Goal: Task Accomplishment & Management: Manage account settings

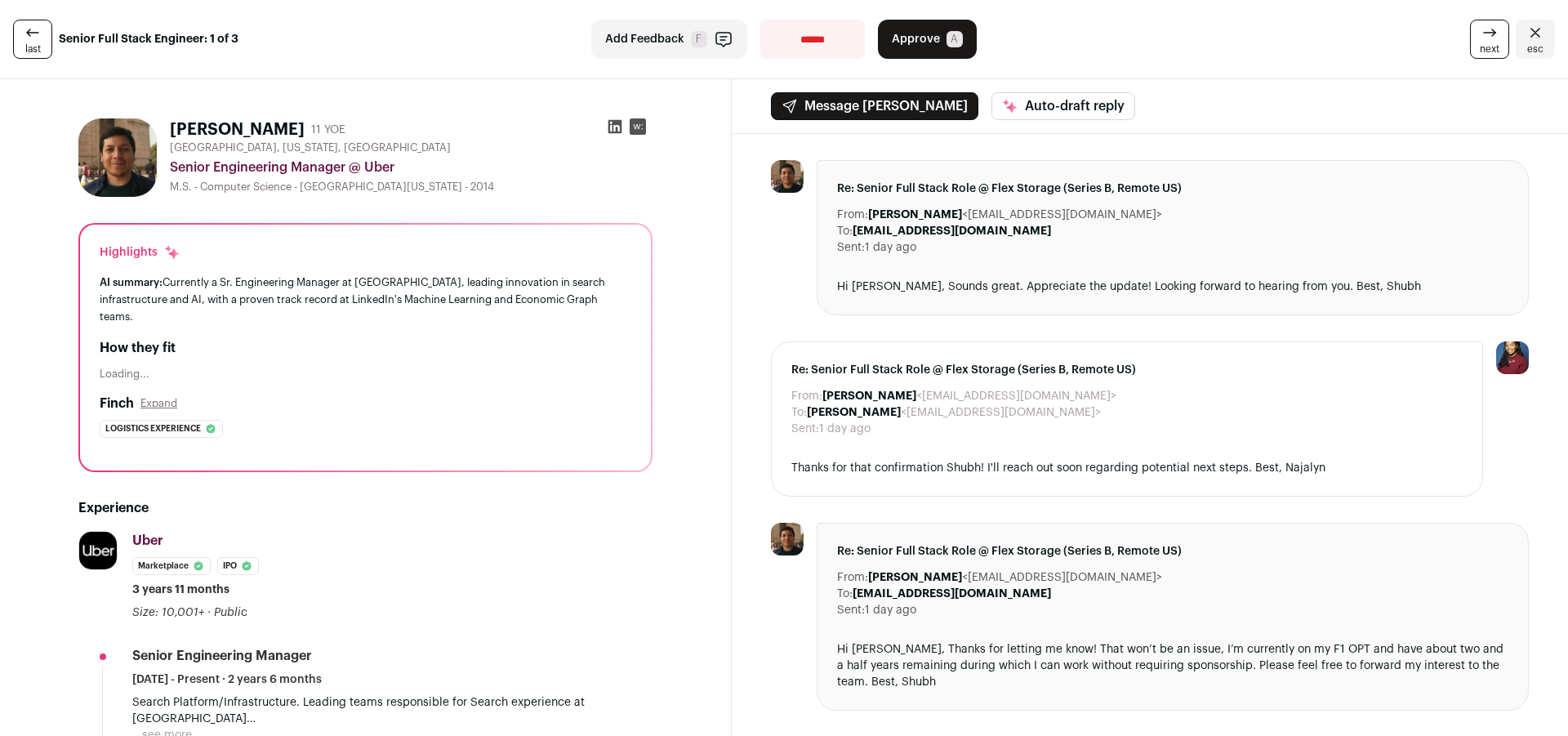
click at [912, 46] on span "Approve" at bounding box center [915, 39] width 48 height 16
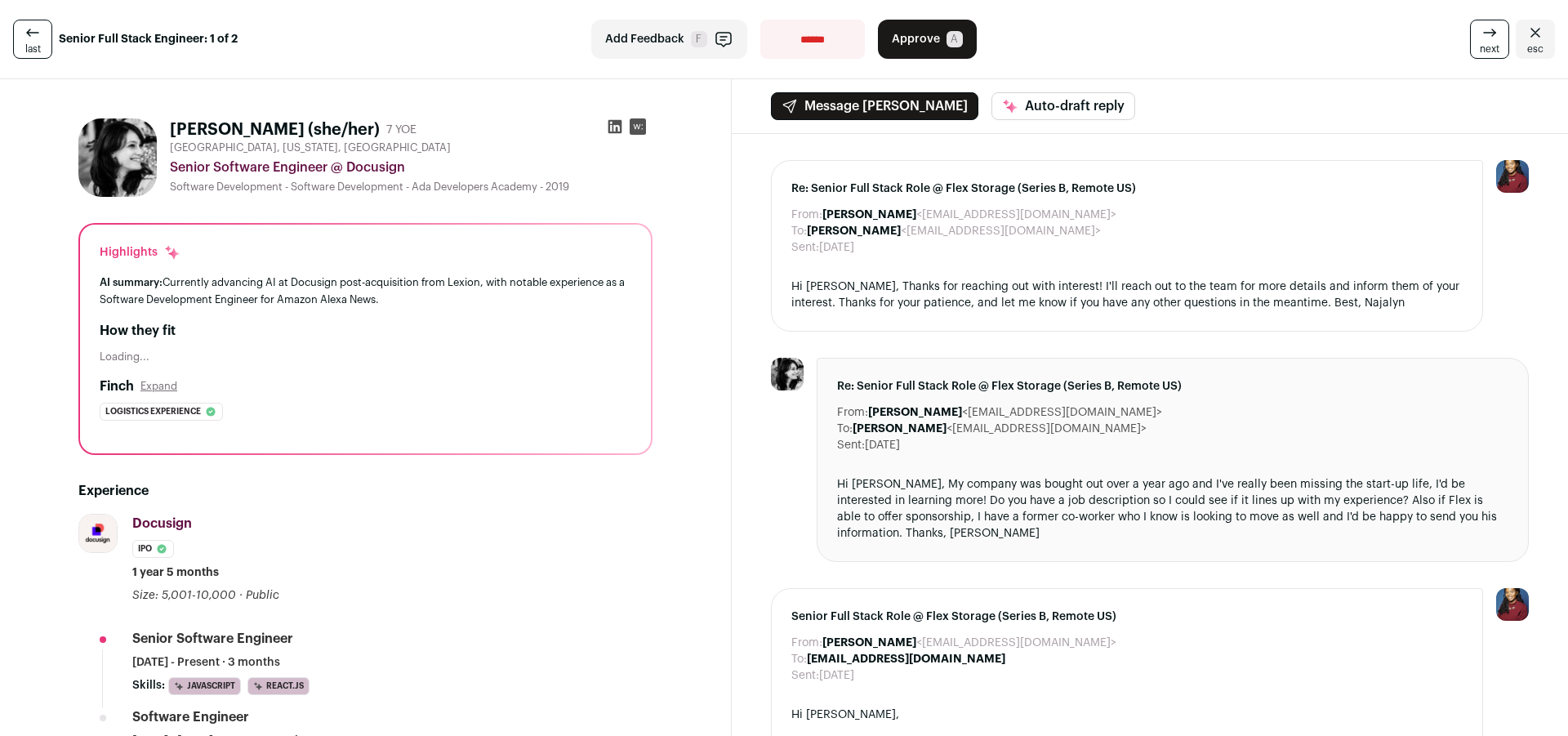
click at [620, 124] on icon at bounding box center [615, 127] width 14 height 14
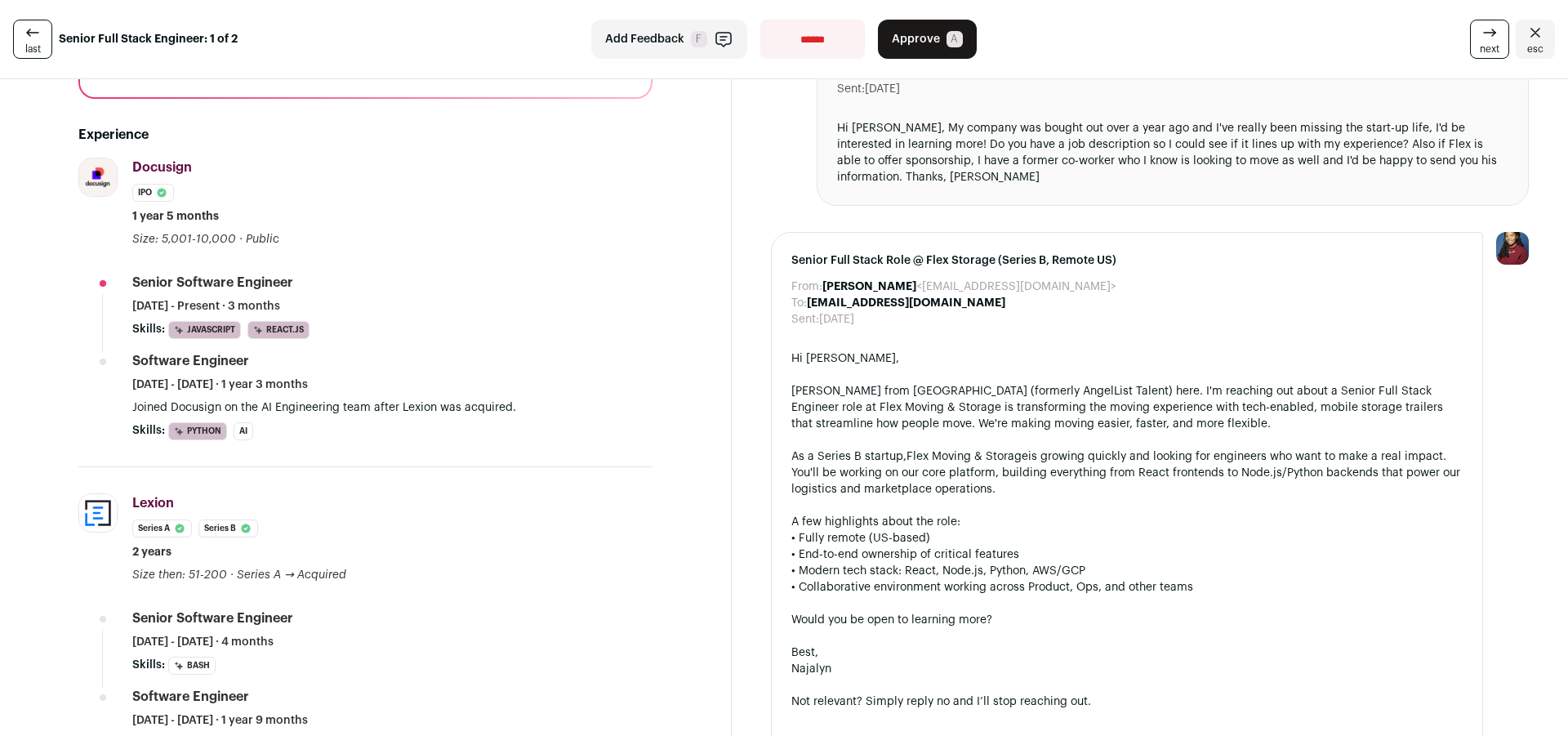
scroll to position [359, 0]
click at [917, 43] on span "Approve" at bounding box center [915, 39] width 48 height 16
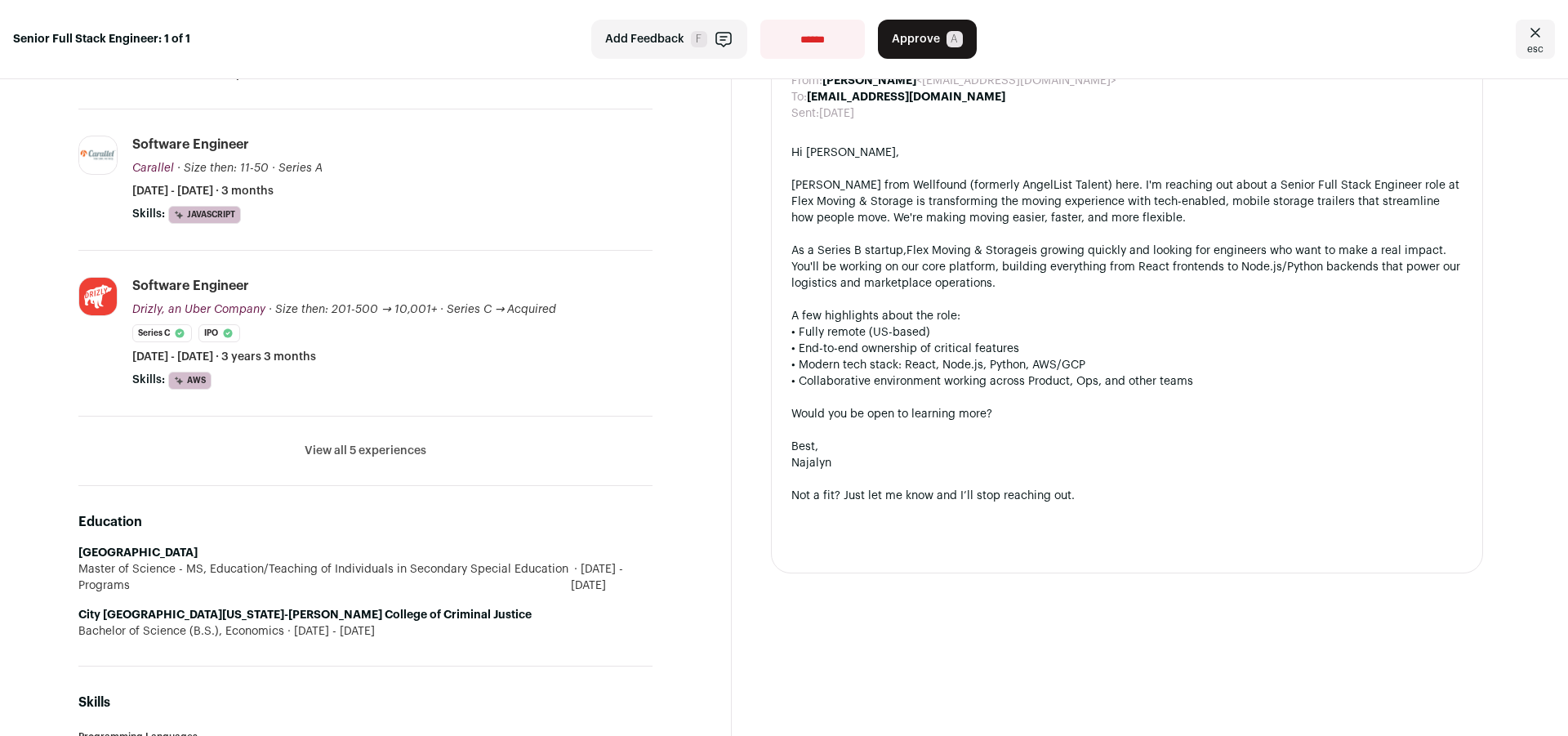
scroll to position [540, 0]
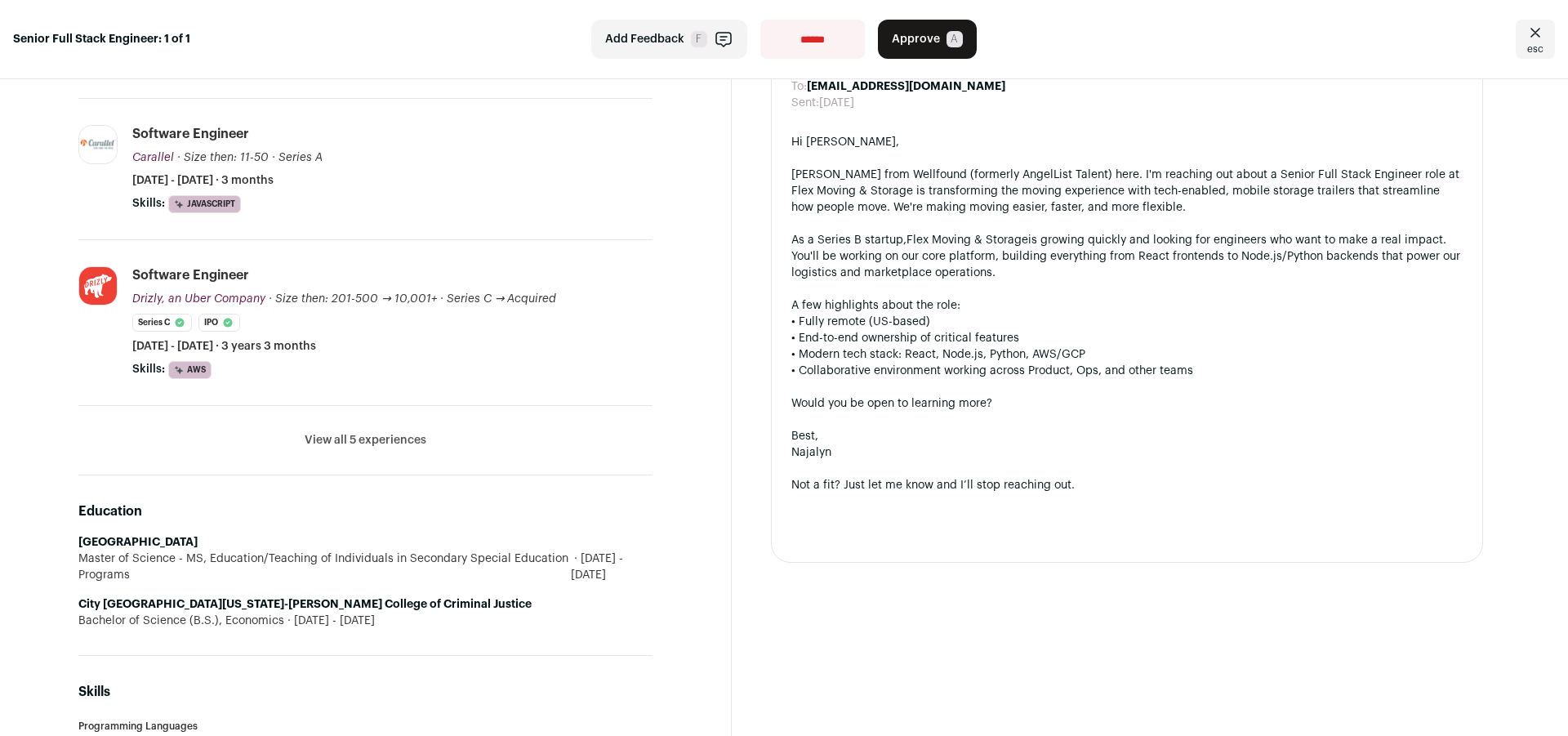
click at [347, 443] on button "View all 5 experiences" at bounding box center [365, 440] width 122 height 16
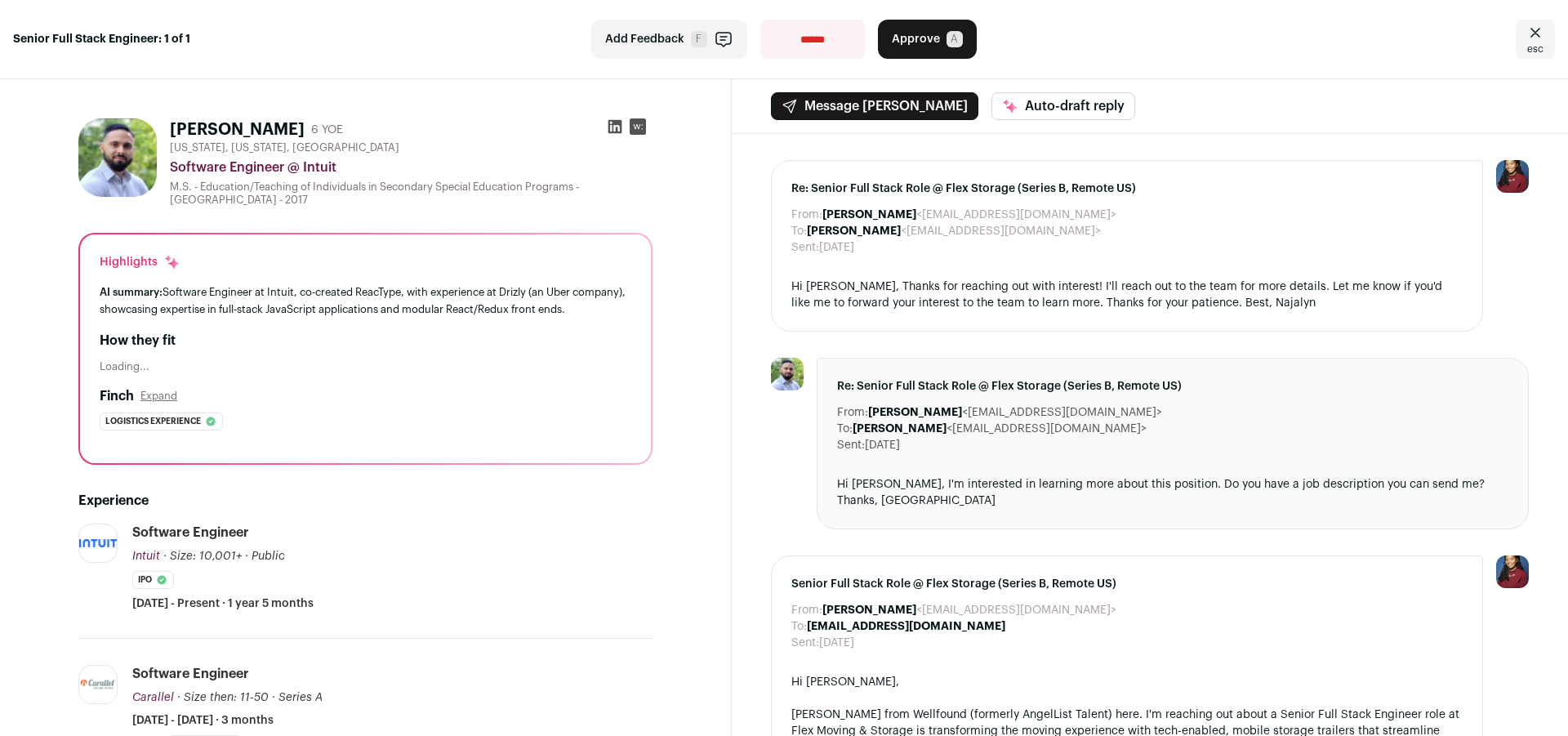
scroll to position [0, 0]
click at [618, 125] on icon at bounding box center [614, 126] width 16 height 16
click at [1537, 39] on icon "Close" at bounding box center [1535, 33] width 20 height 20
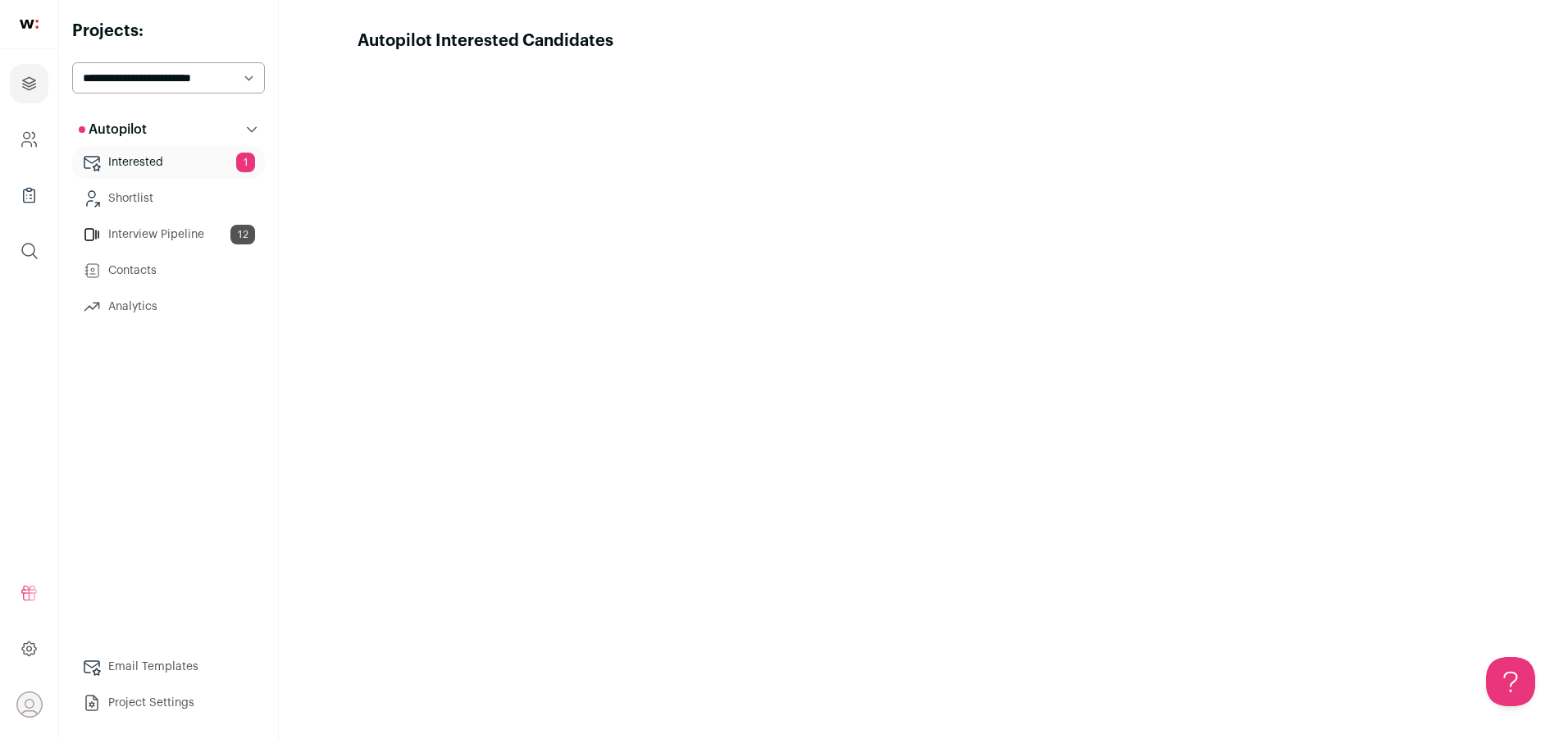
click at [167, 165] on link "Interested 1" at bounding box center [169, 162] width 193 height 33
click at [188, 156] on link "Interested 1" at bounding box center [169, 162] width 193 height 33
click at [145, 165] on link "Interested 1" at bounding box center [169, 162] width 193 height 33
click at [140, 196] on link "Shortlist" at bounding box center [169, 198] width 193 height 33
click at [125, 152] on link "Interested 1" at bounding box center [169, 162] width 193 height 33
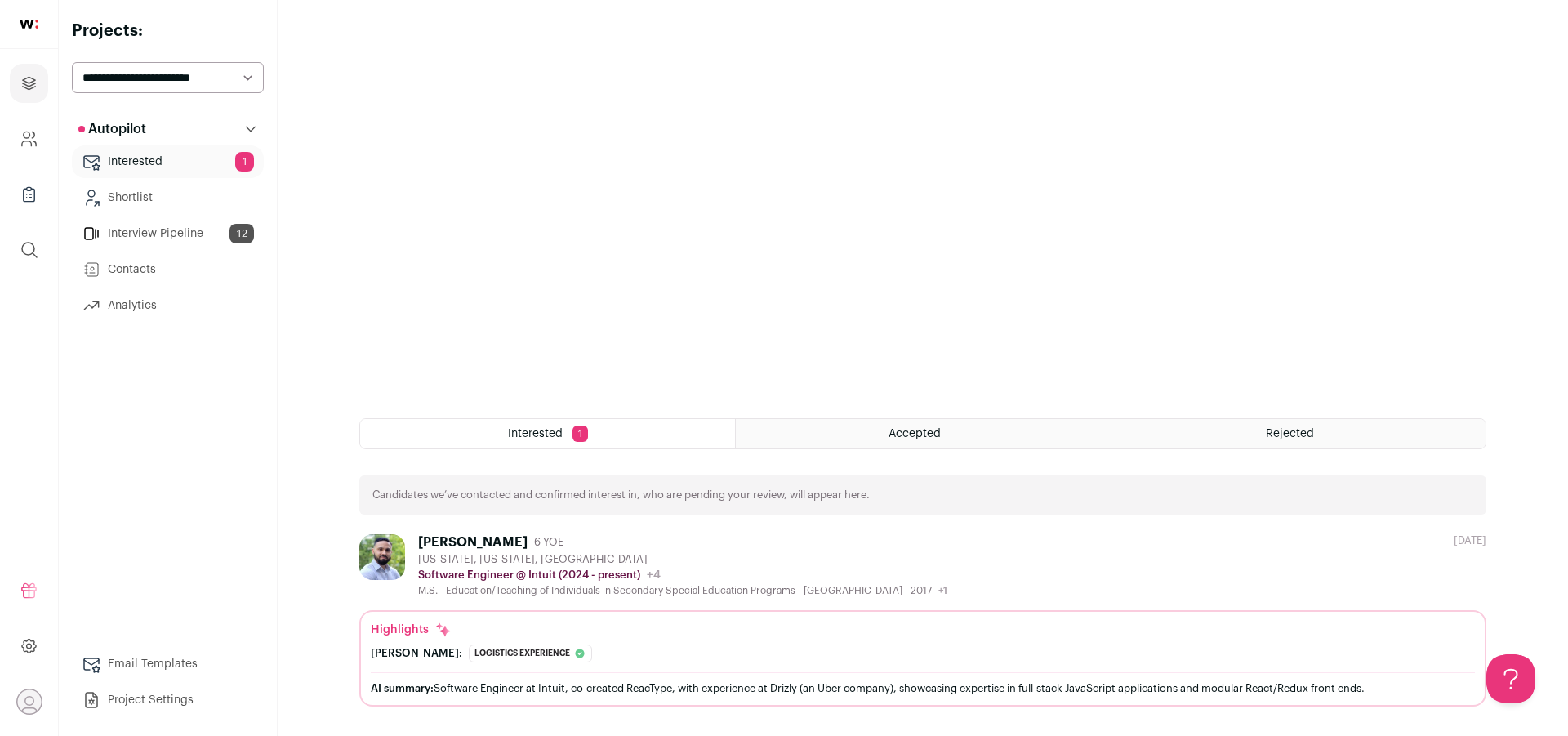
scroll to position [321, 0]
drag, startPoint x: 957, startPoint y: 426, endPoint x: 1130, endPoint y: 433, distance: 173.1
click at [957, 426] on div "Accepted" at bounding box center [923, 433] width 374 height 29
click at [1278, 437] on span "Rejected" at bounding box center [1289, 433] width 48 height 11
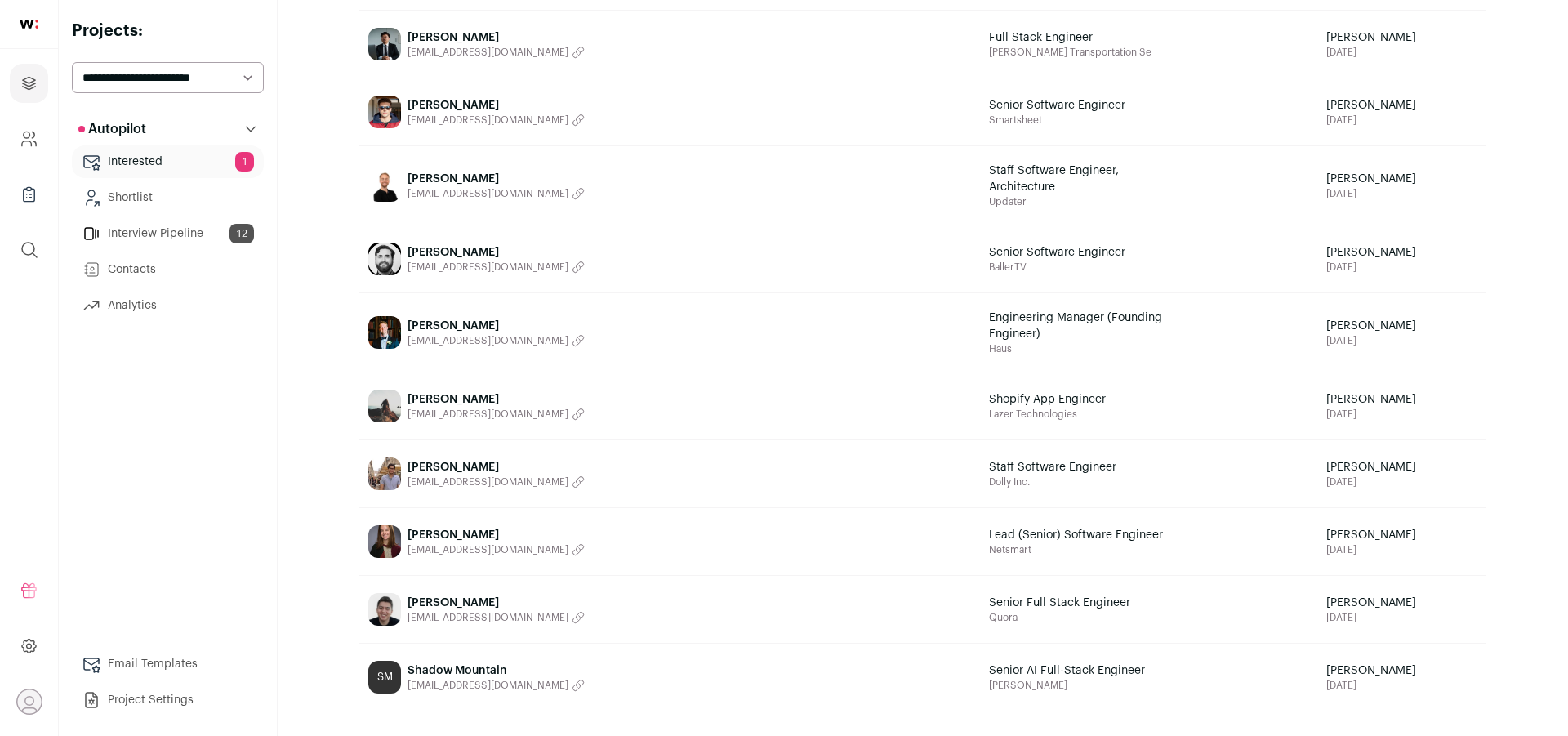
scroll to position [759, 0]
click at [416, 393] on span "[PERSON_NAME]" at bounding box center [496, 397] width 178 height 16
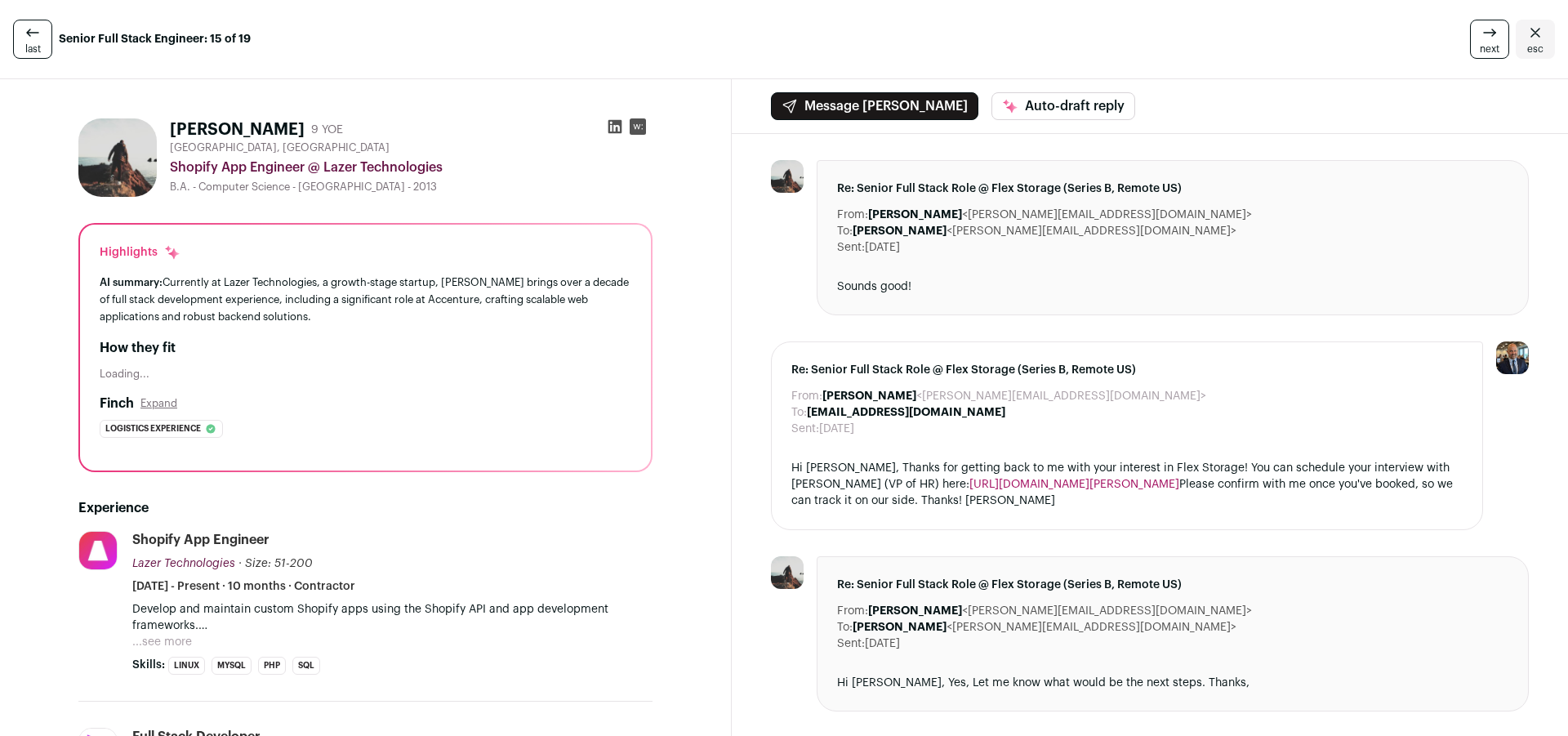
click at [615, 124] on icon at bounding box center [615, 127] width 14 height 14
click at [1529, 37] on icon "Close" at bounding box center [1535, 33] width 20 height 20
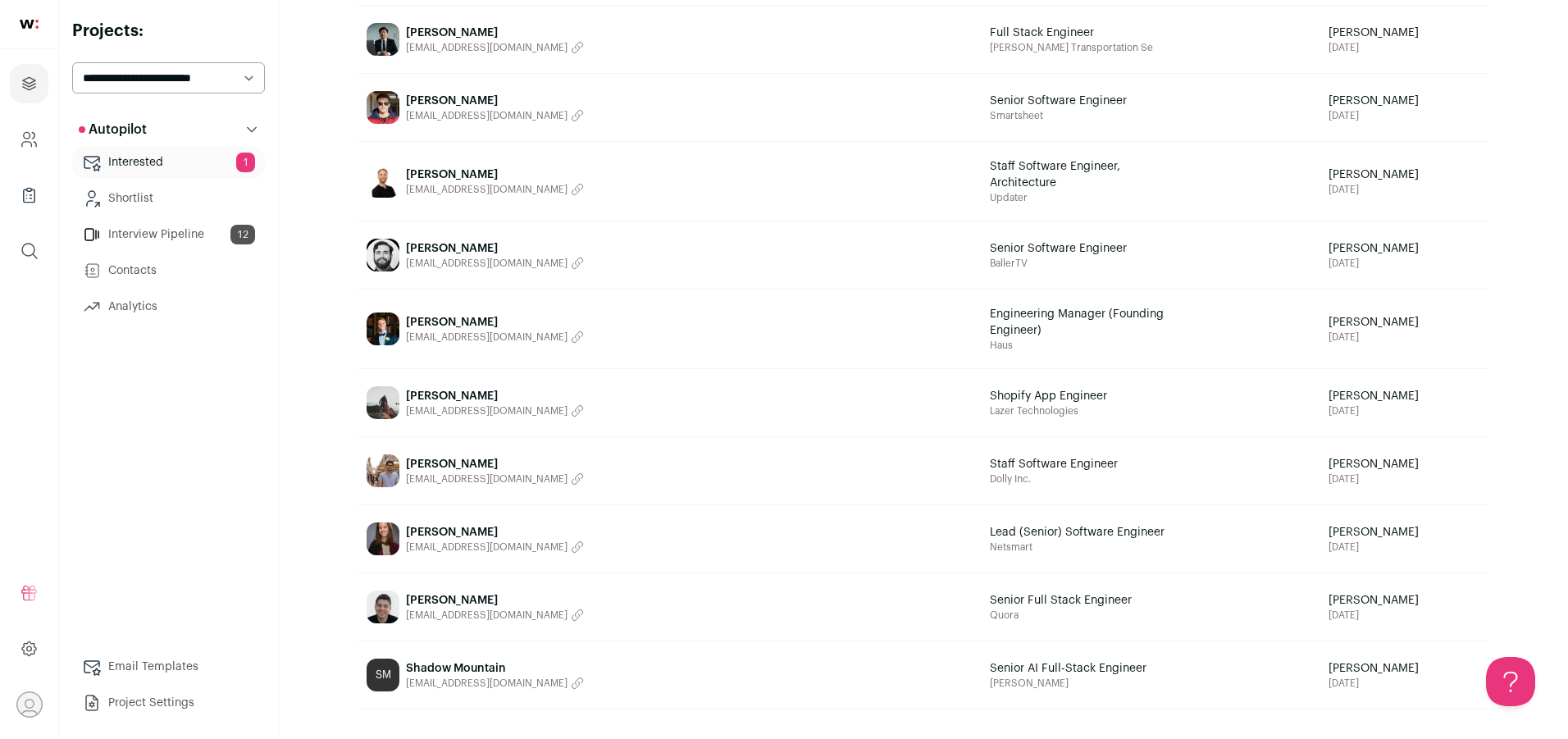
scroll to position [766, 0]
click at [418, 402] on span "Aaron Marty" at bounding box center [495, 395] width 178 height 16
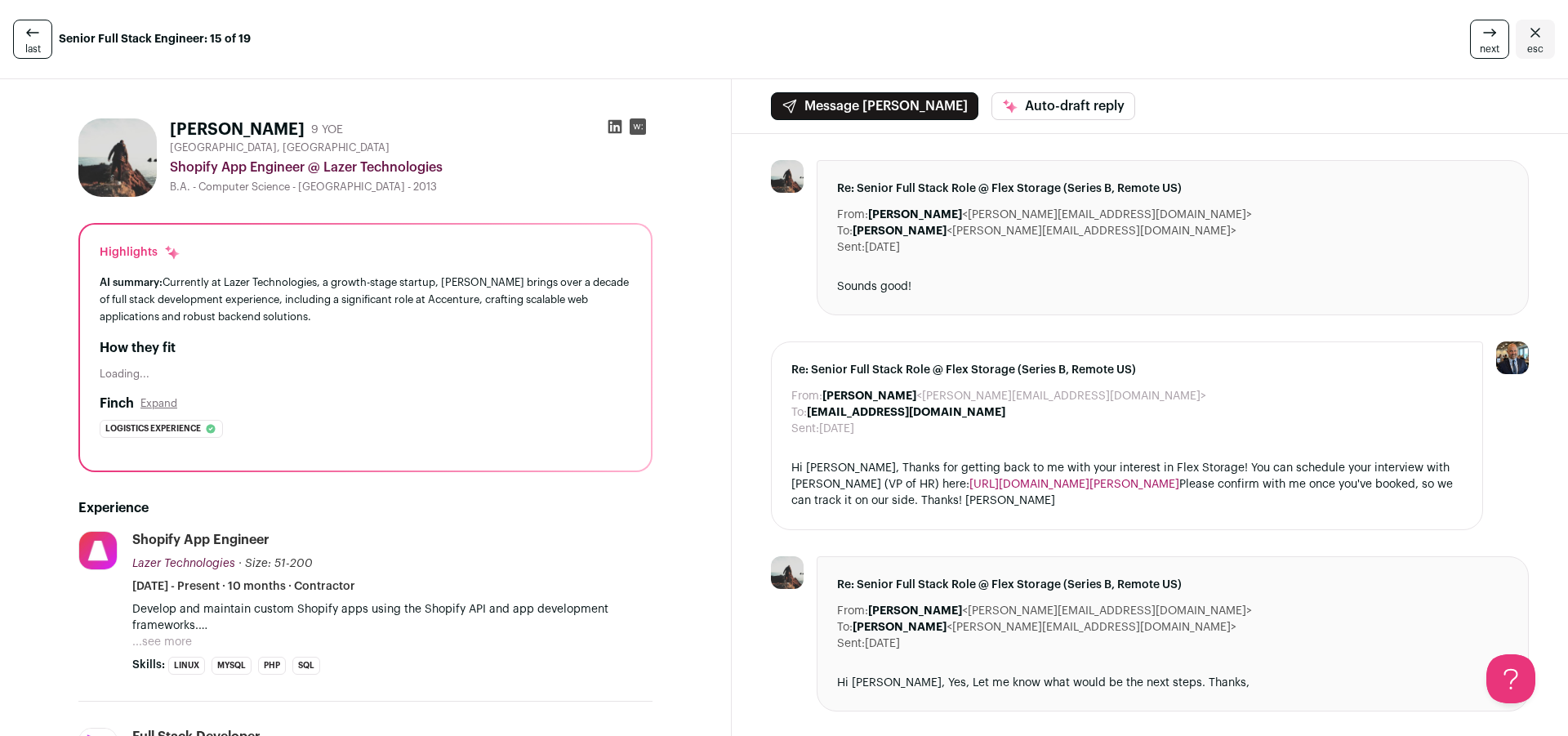
drag, startPoint x: 612, startPoint y: 126, endPoint x: 619, endPoint y: 131, distance: 8.6
click at [612, 126] on icon at bounding box center [615, 127] width 14 height 14
click at [1532, 39] on icon "Close" at bounding box center [1535, 33] width 20 height 20
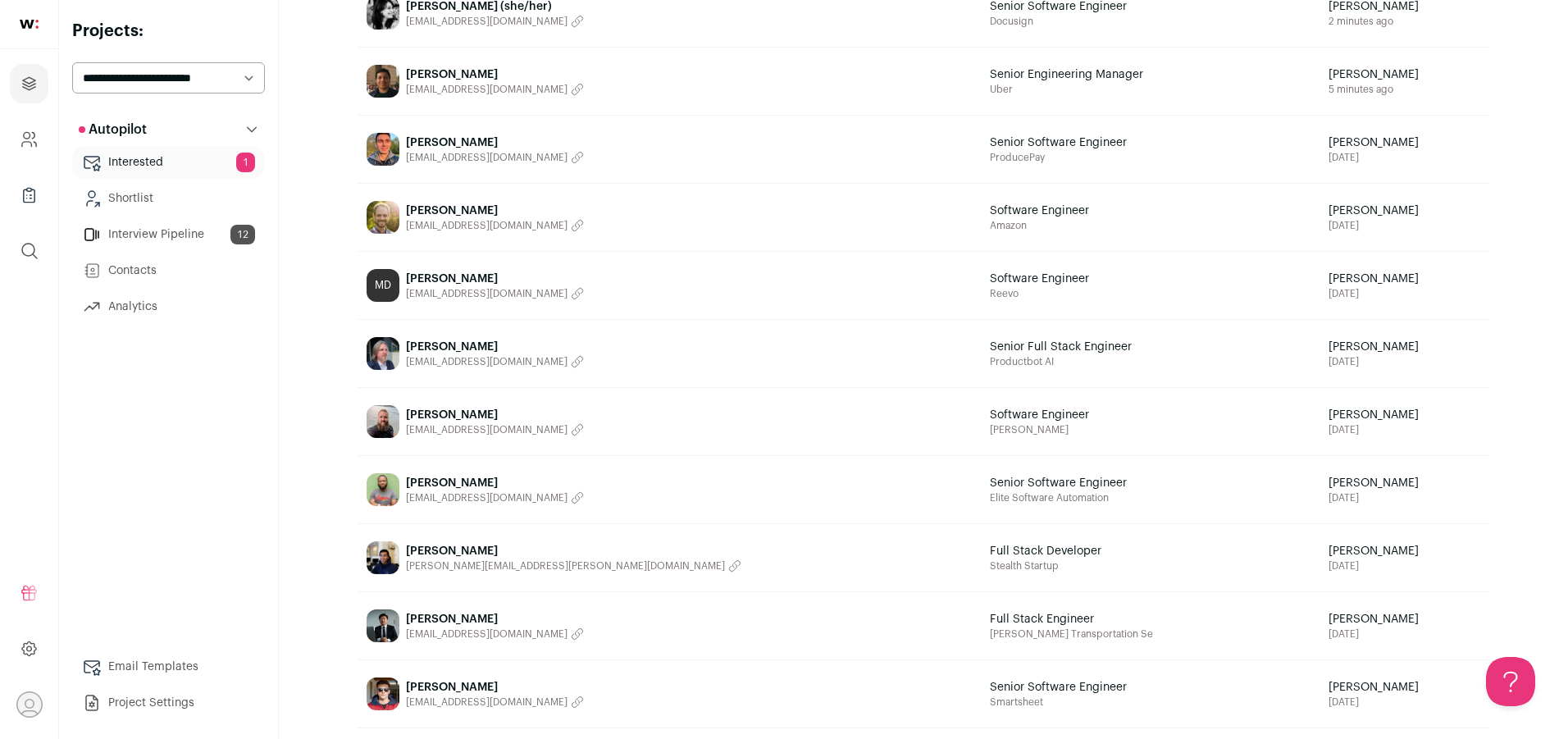
scroll to position [129, 0]
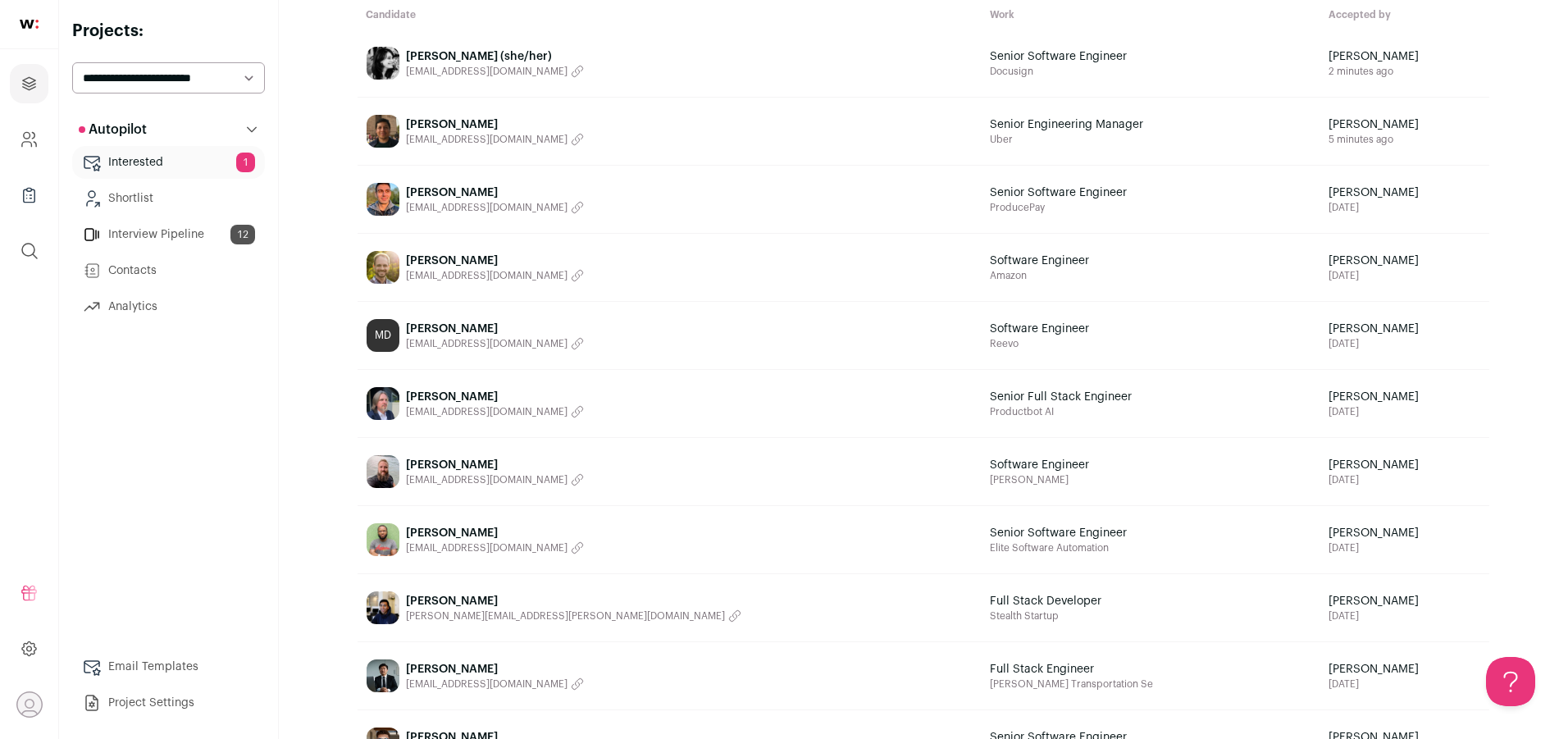
click at [451, 254] on span "Cody Olsen" at bounding box center [495, 260] width 178 height 16
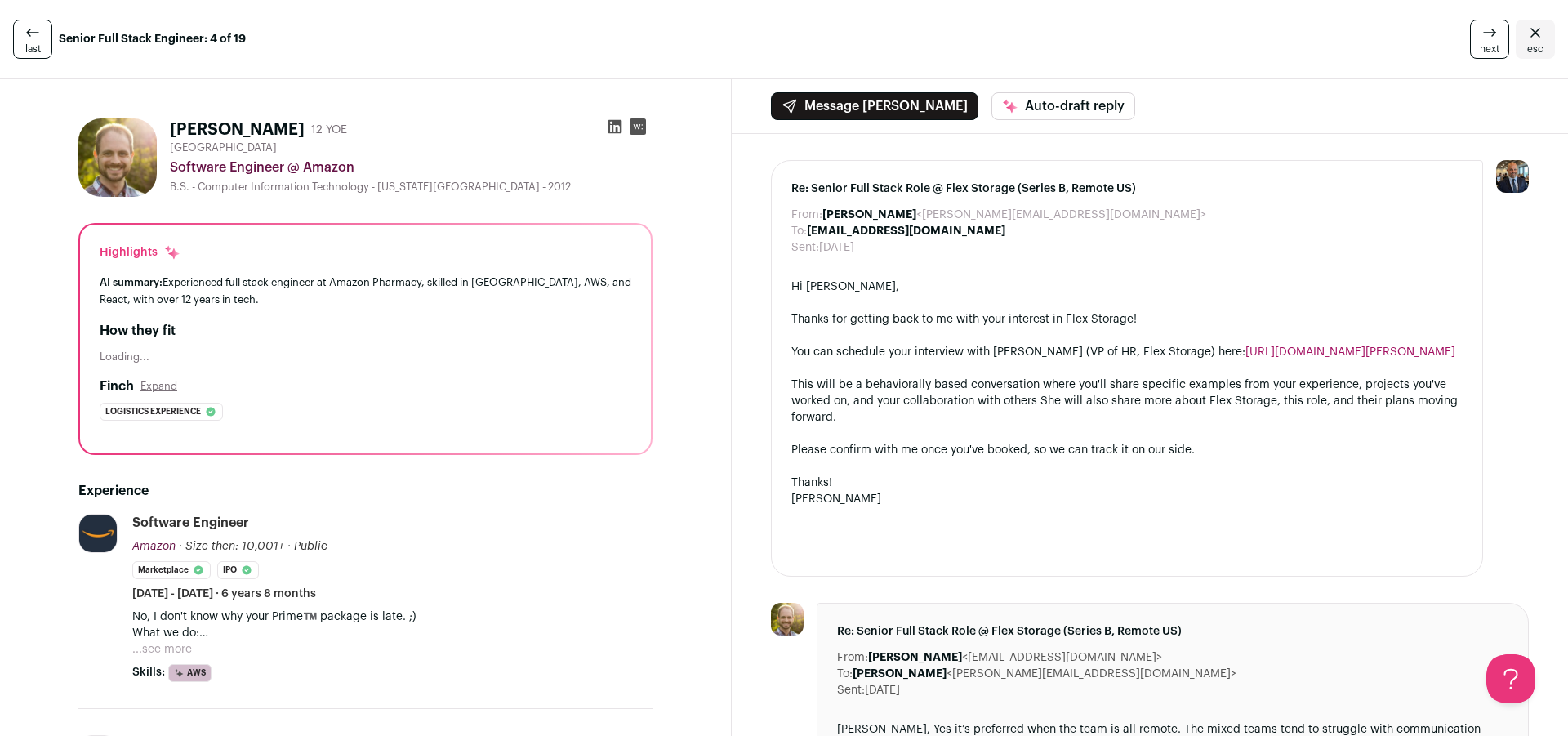
click at [610, 129] on icon at bounding box center [615, 127] width 14 height 14
click at [1525, 42] on icon "Close" at bounding box center [1535, 33] width 20 height 20
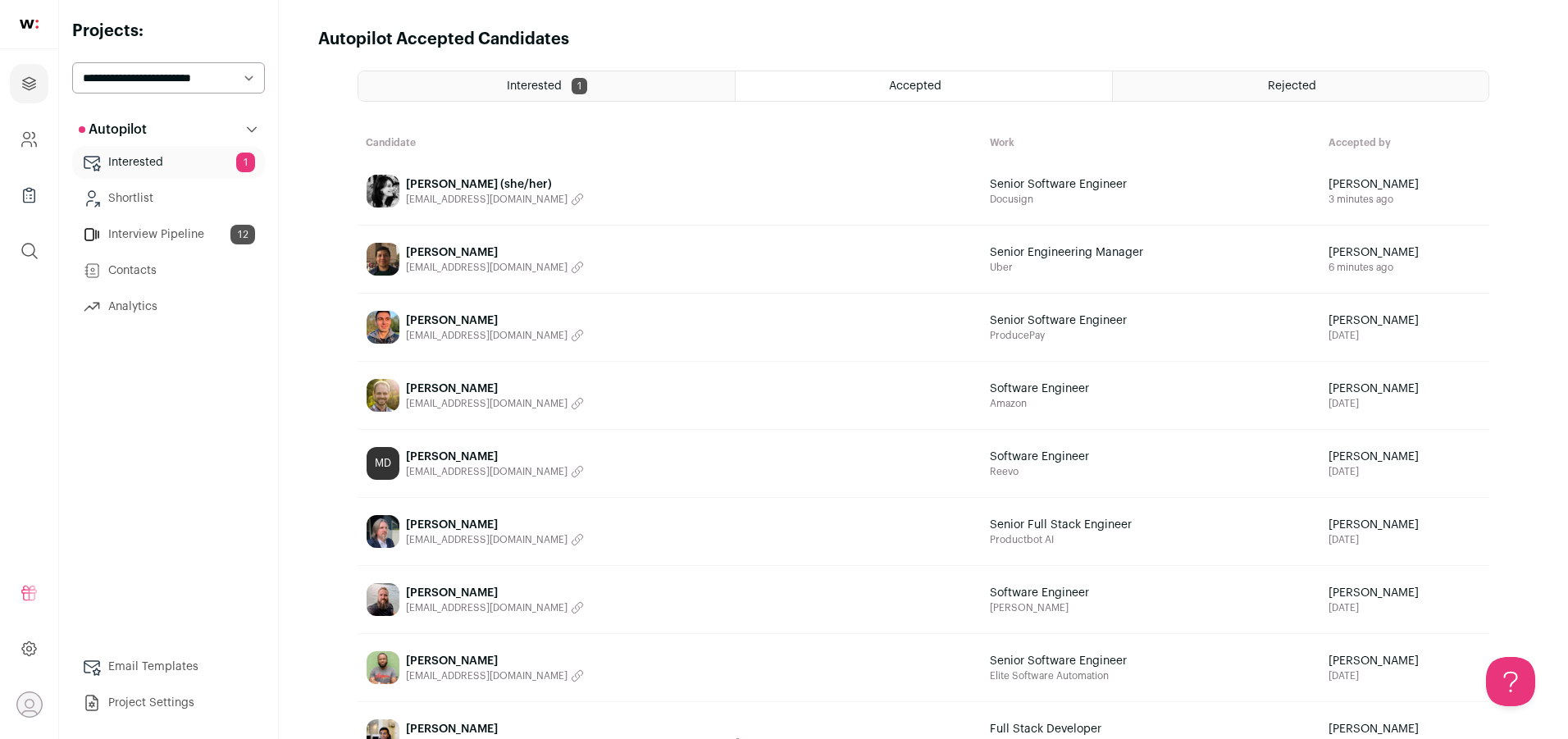
scroll to position [766, 0]
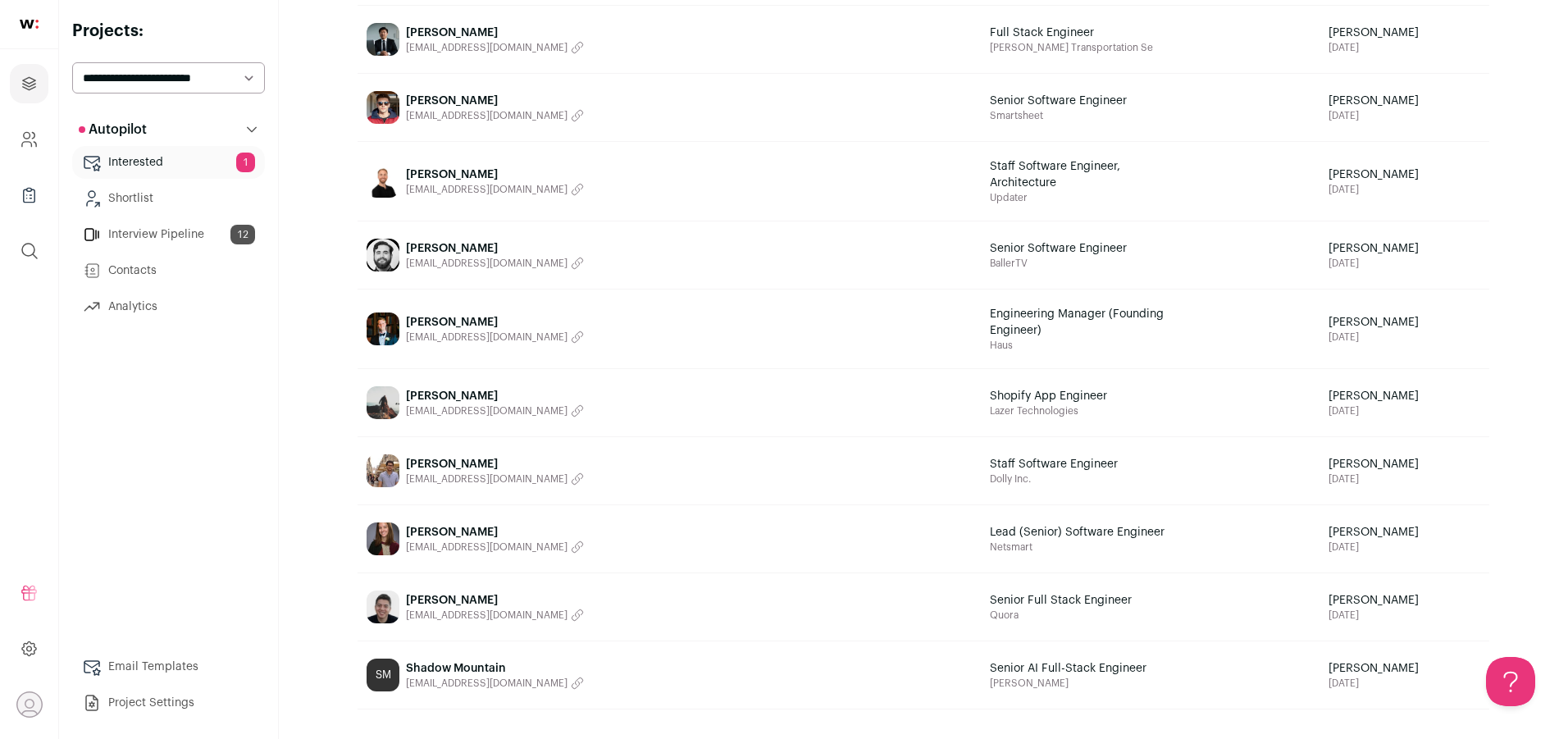
click at [437, 537] on span "[PERSON_NAME]" at bounding box center [495, 531] width 178 height 16
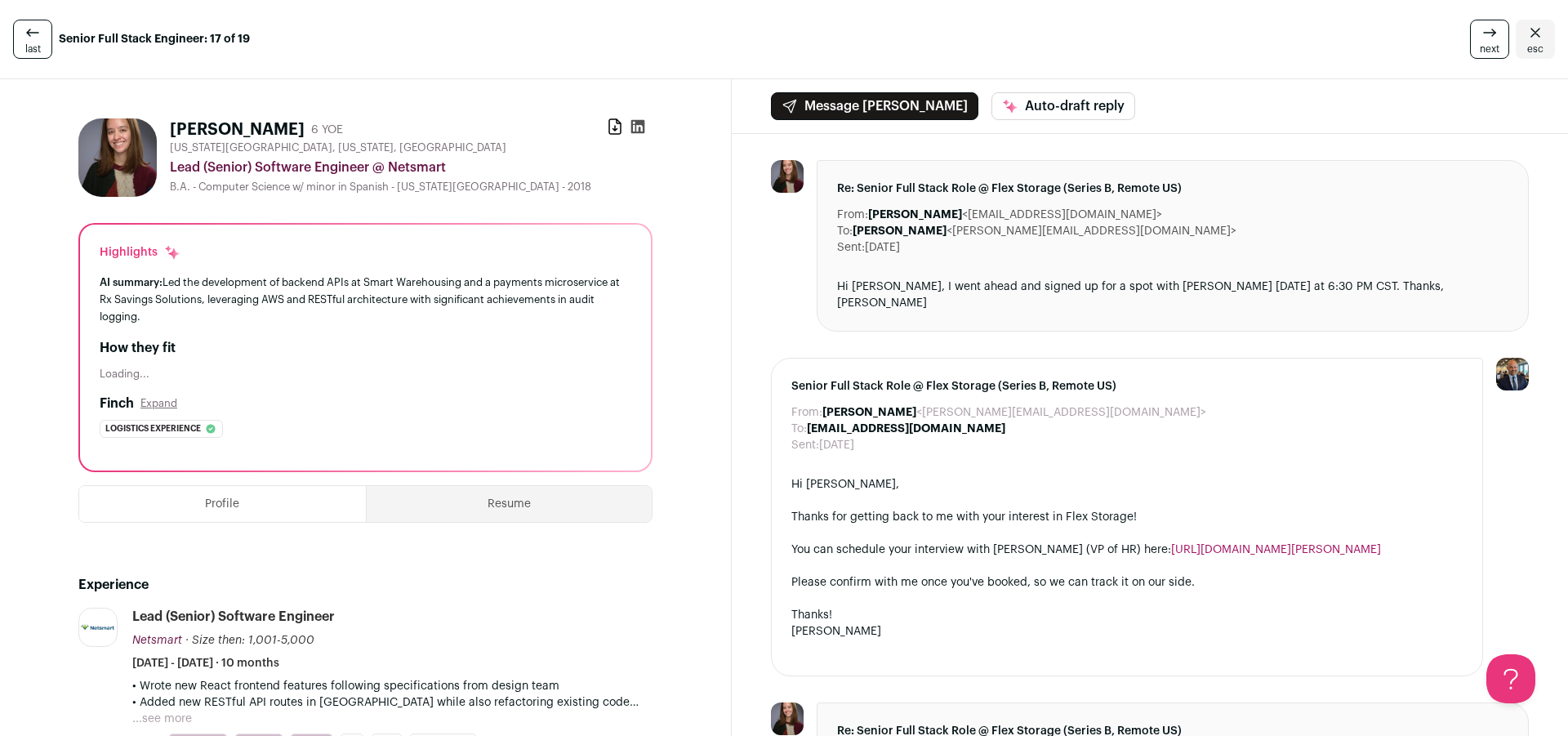
click at [634, 124] on icon at bounding box center [638, 127] width 14 height 14
click at [1530, 42] on span "esc" at bounding box center [1535, 48] width 16 height 13
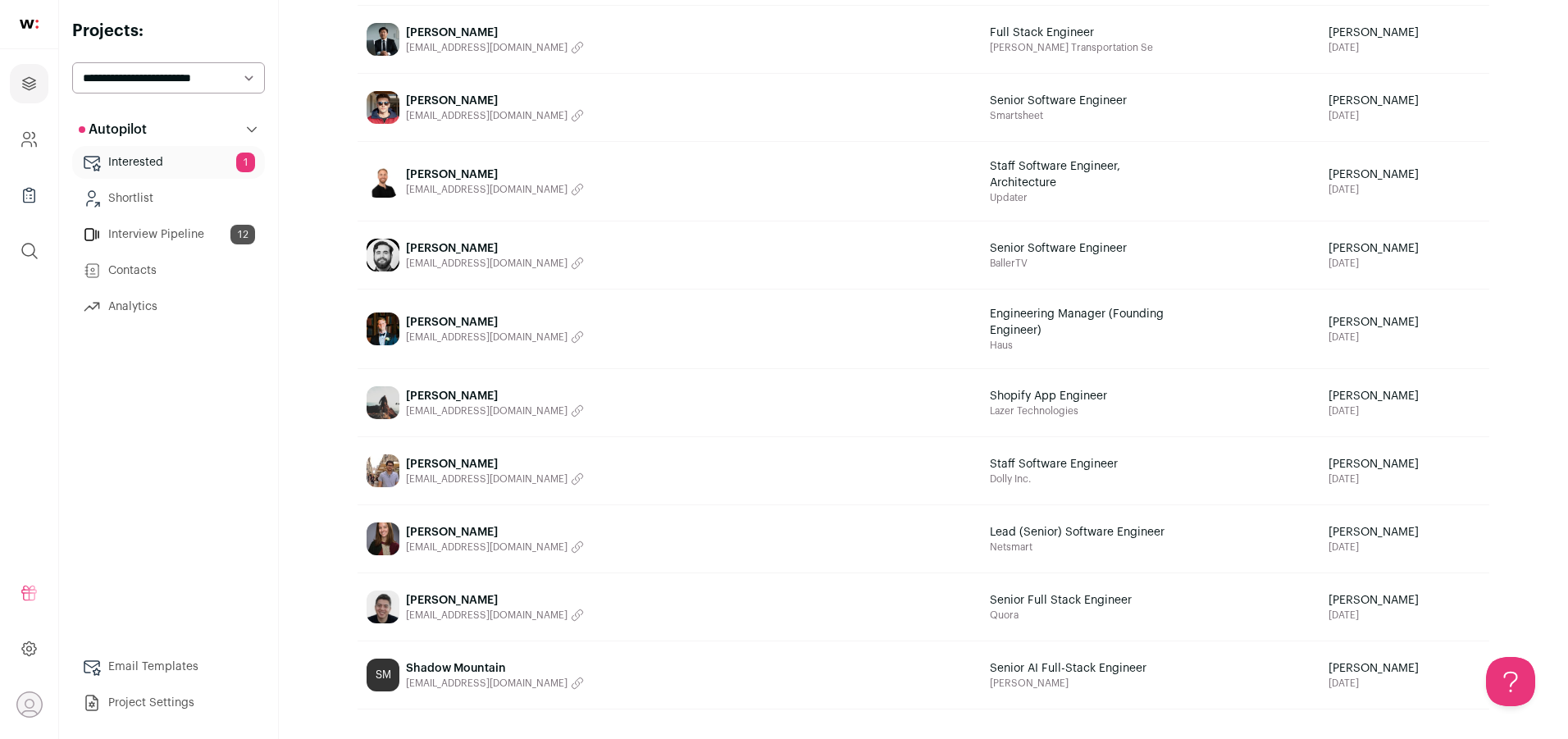
scroll to position [766, 0]
click at [439, 593] on span "[PERSON_NAME]" at bounding box center [495, 599] width 178 height 16
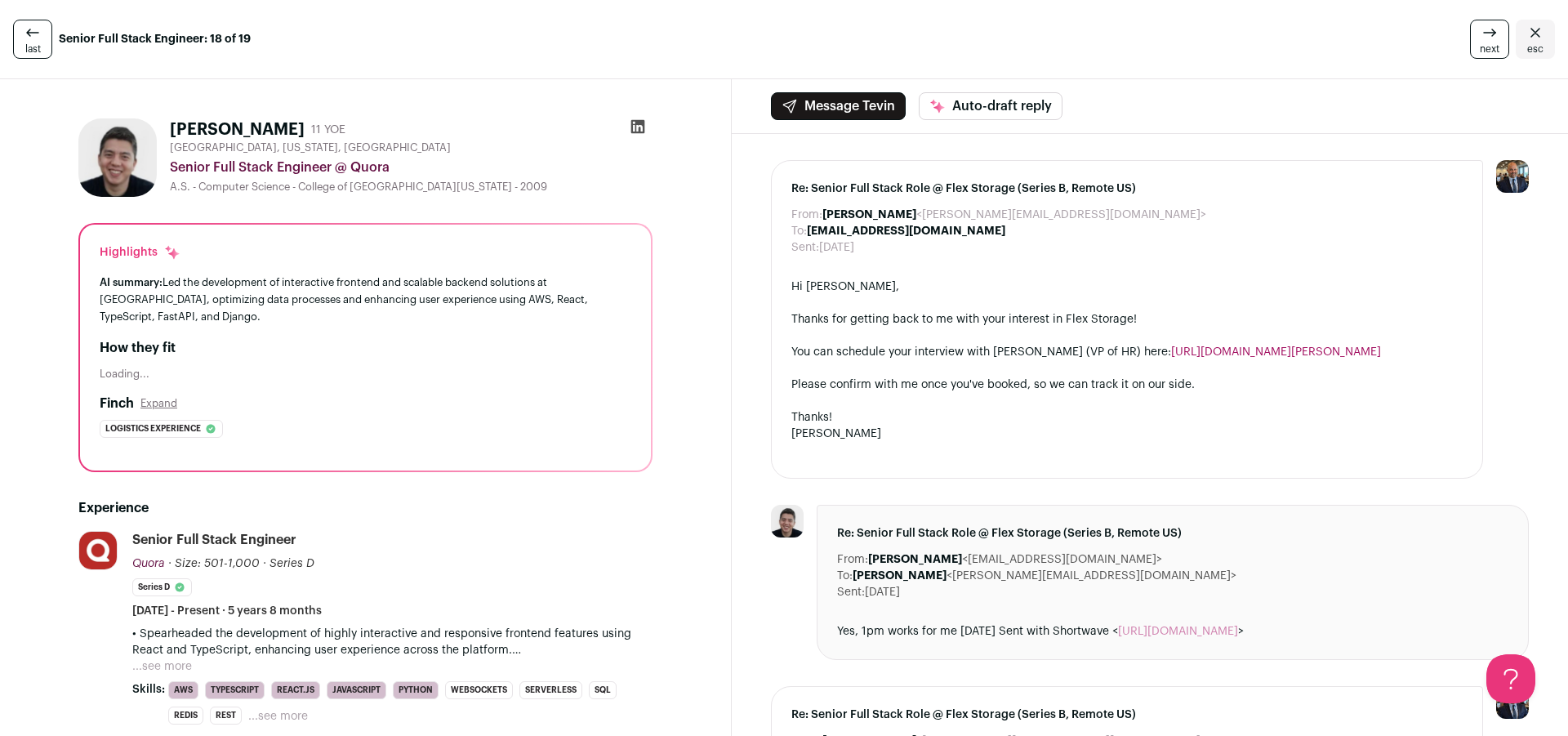
click at [635, 124] on icon at bounding box center [637, 126] width 16 height 16
click at [1541, 38] on link "esc" at bounding box center [1535, 39] width 39 height 39
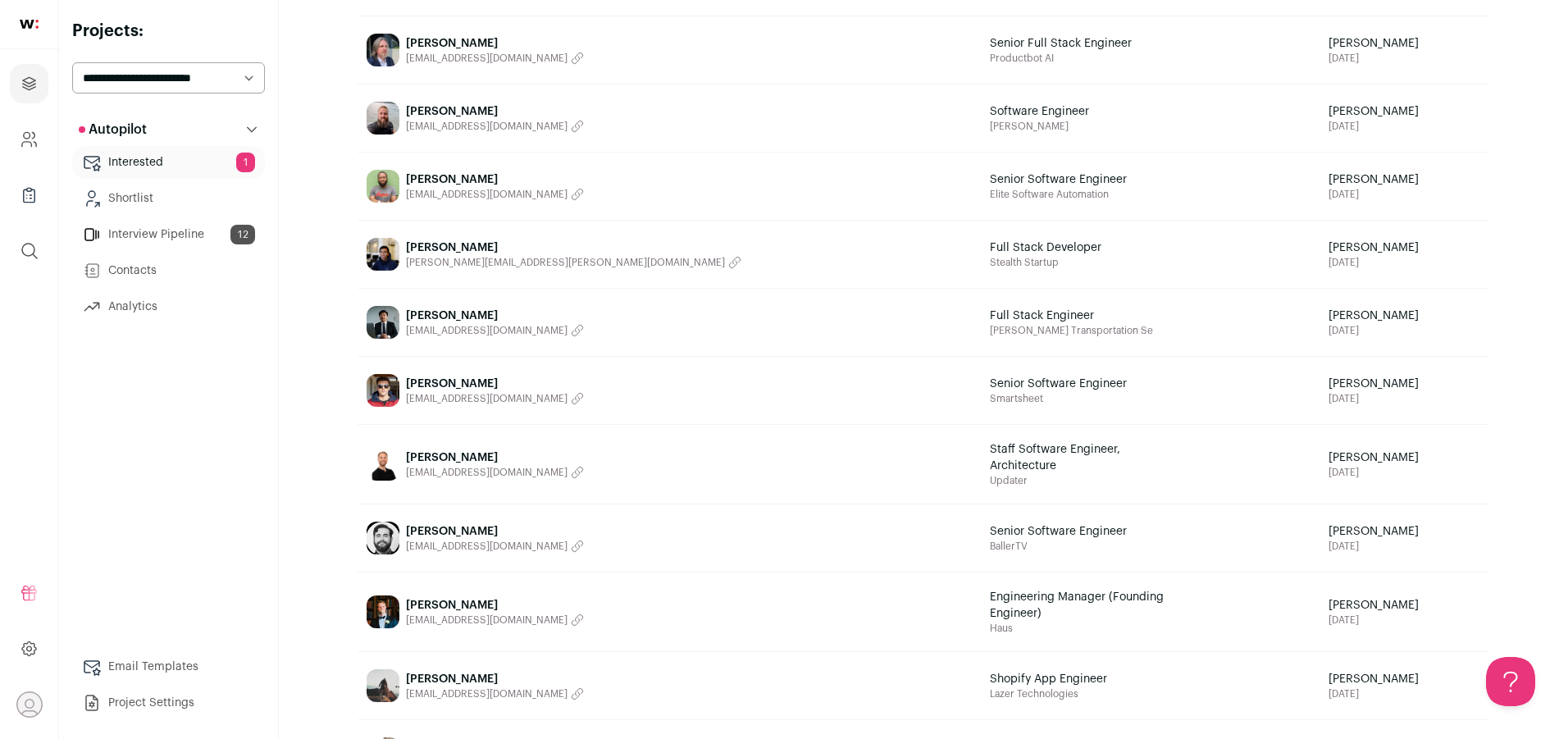
scroll to position [480, 0]
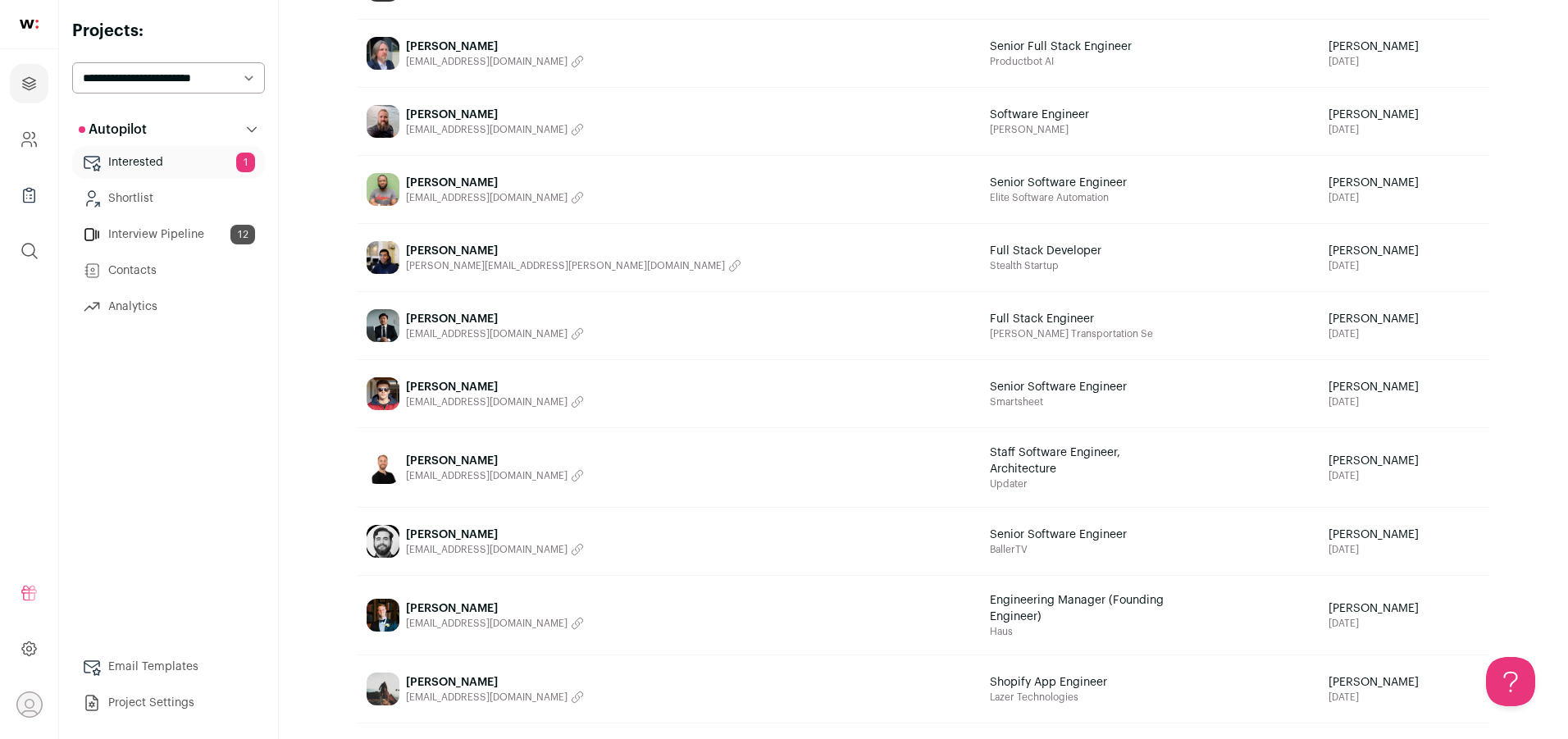
click at [430, 390] on span "[PERSON_NAME]" at bounding box center [495, 387] width 178 height 16
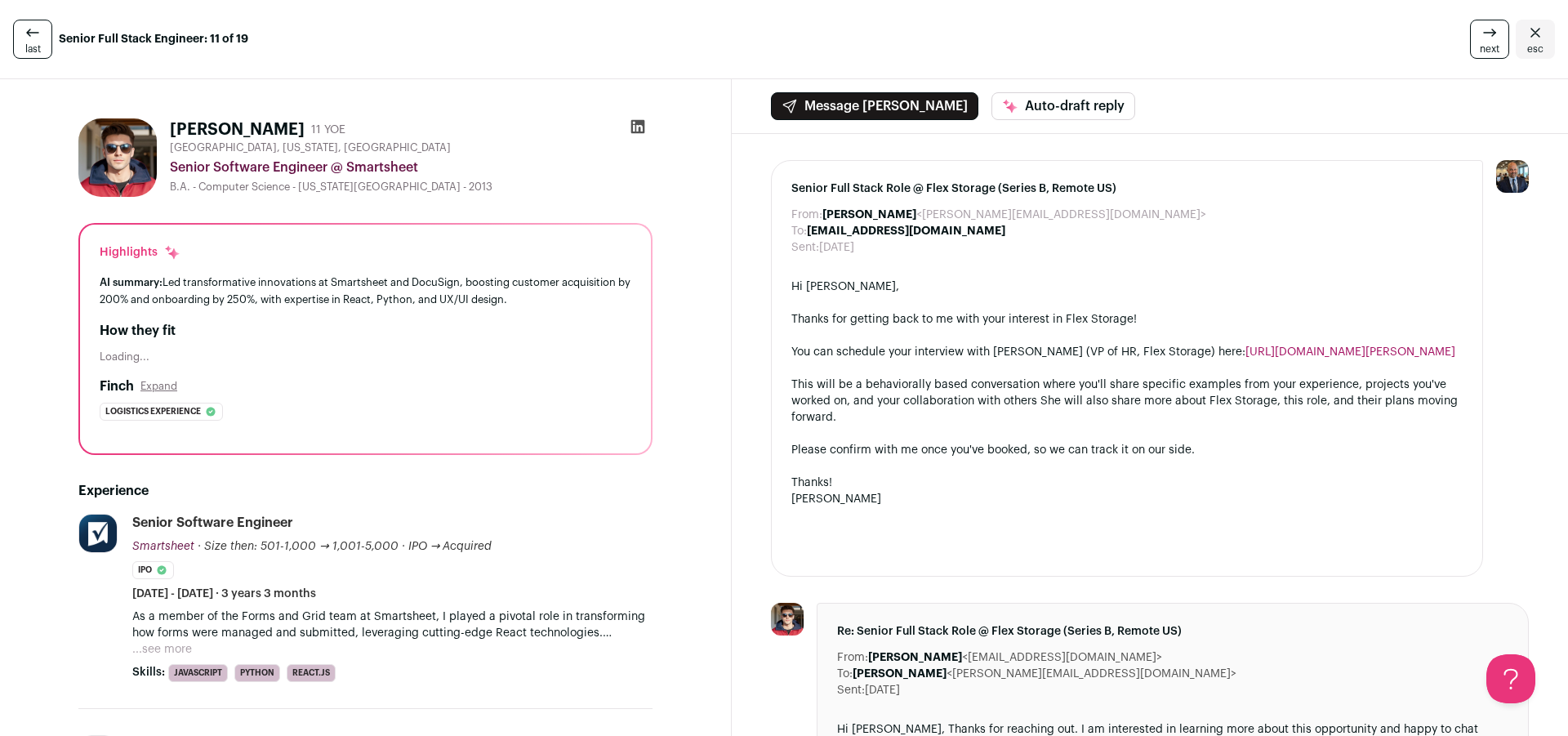
click at [633, 124] on icon at bounding box center [638, 127] width 14 height 14
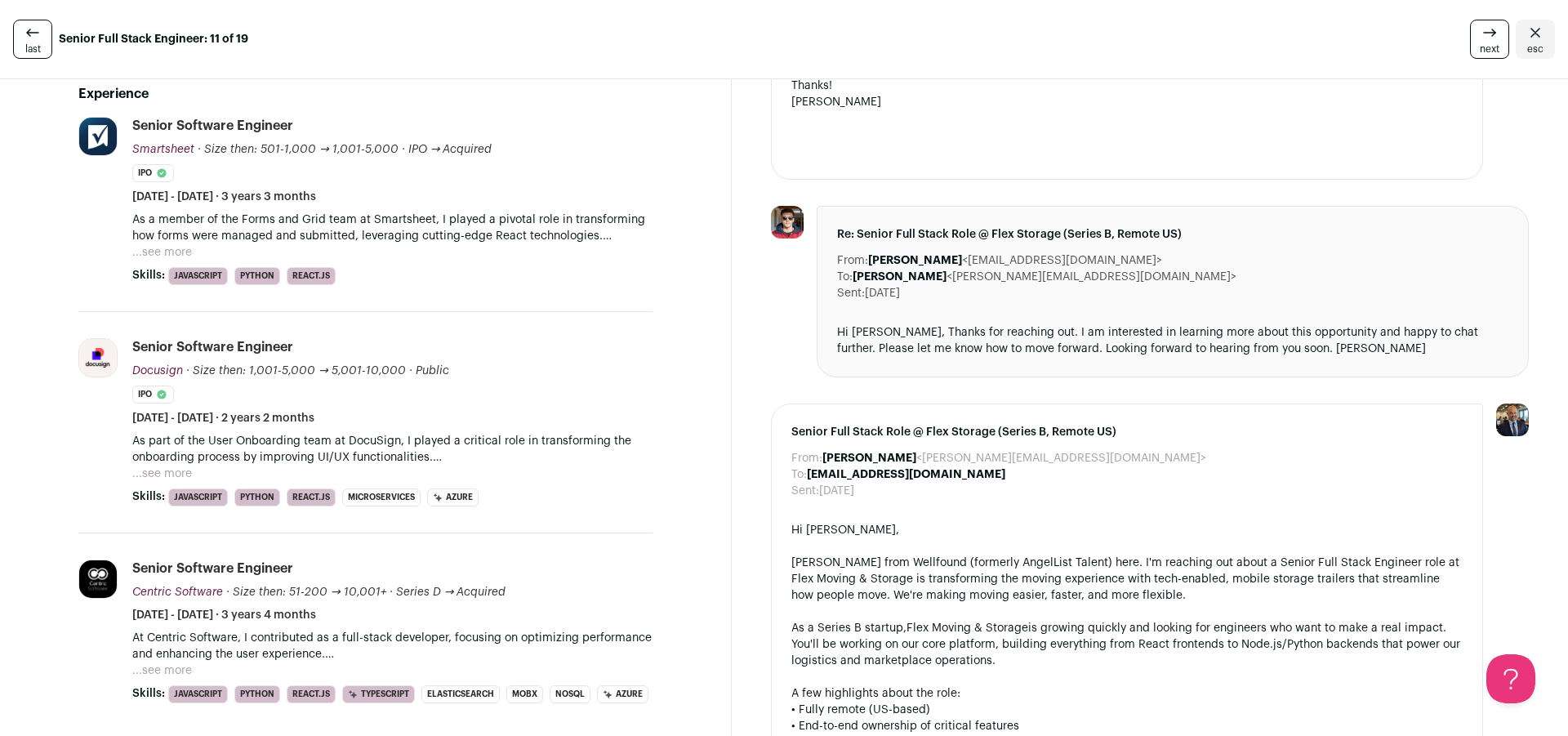
scroll to position [399, 0]
click at [1539, 22] on link "esc" at bounding box center [1535, 39] width 39 height 39
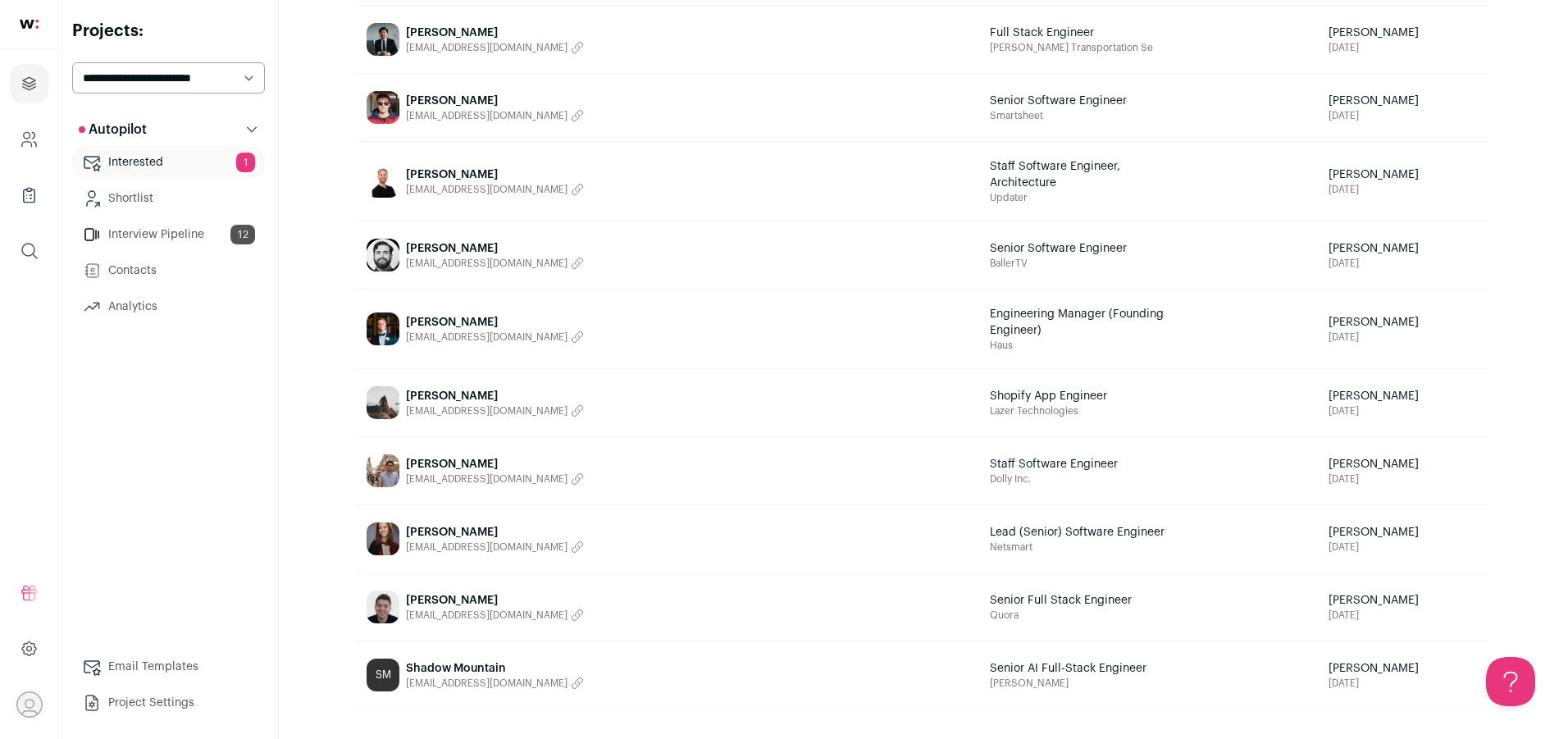
scroll to position [766, 0]
